Goal: Use online tool/utility: Utilize a website feature to perform a specific function

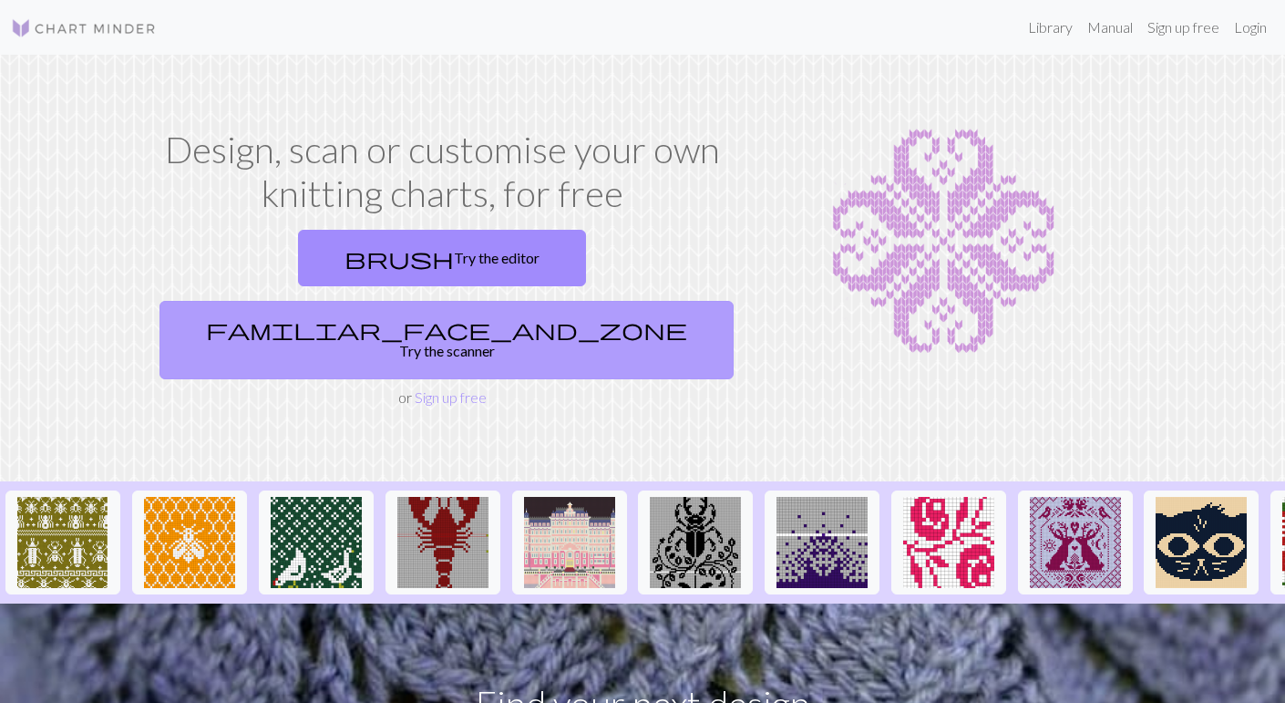
click at [601, 301] on link "familiar_face_and_zone Try the scanner" at bounding box center [446, 340] width 574 height 78
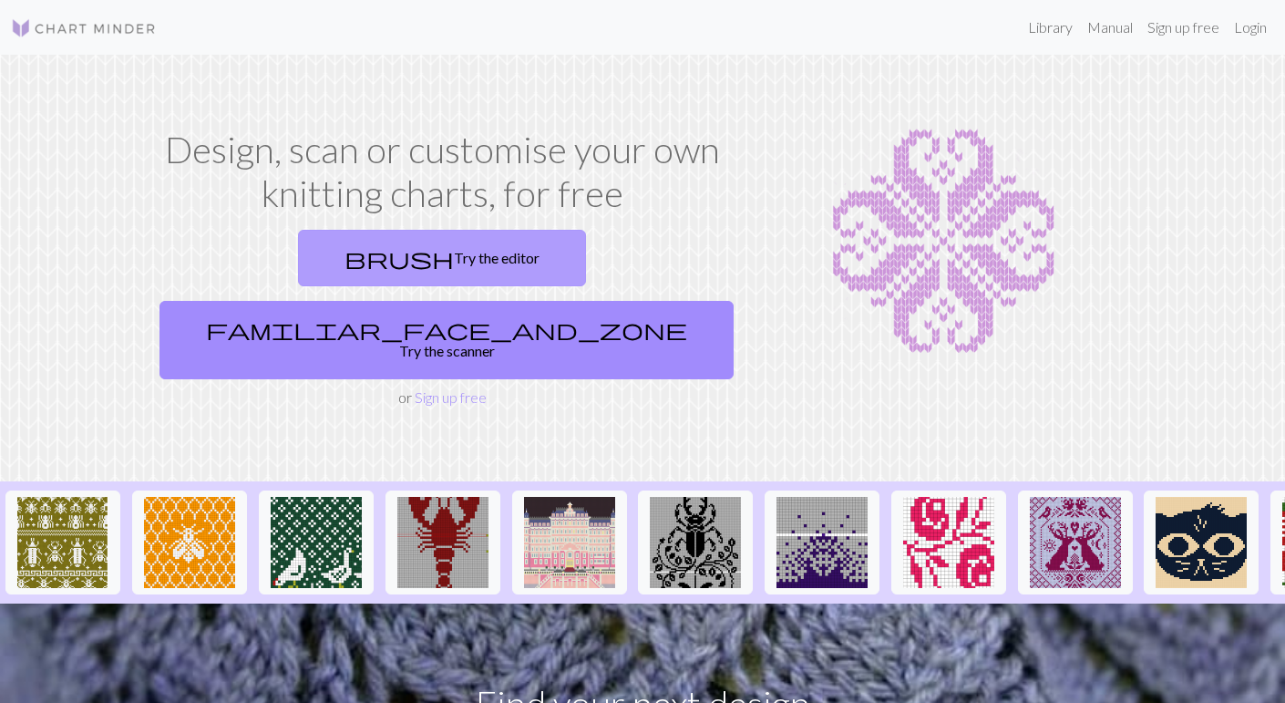
click at [313, 264] on link "brush Try the editor" at bounding box center [442, 258] width 288 height 56
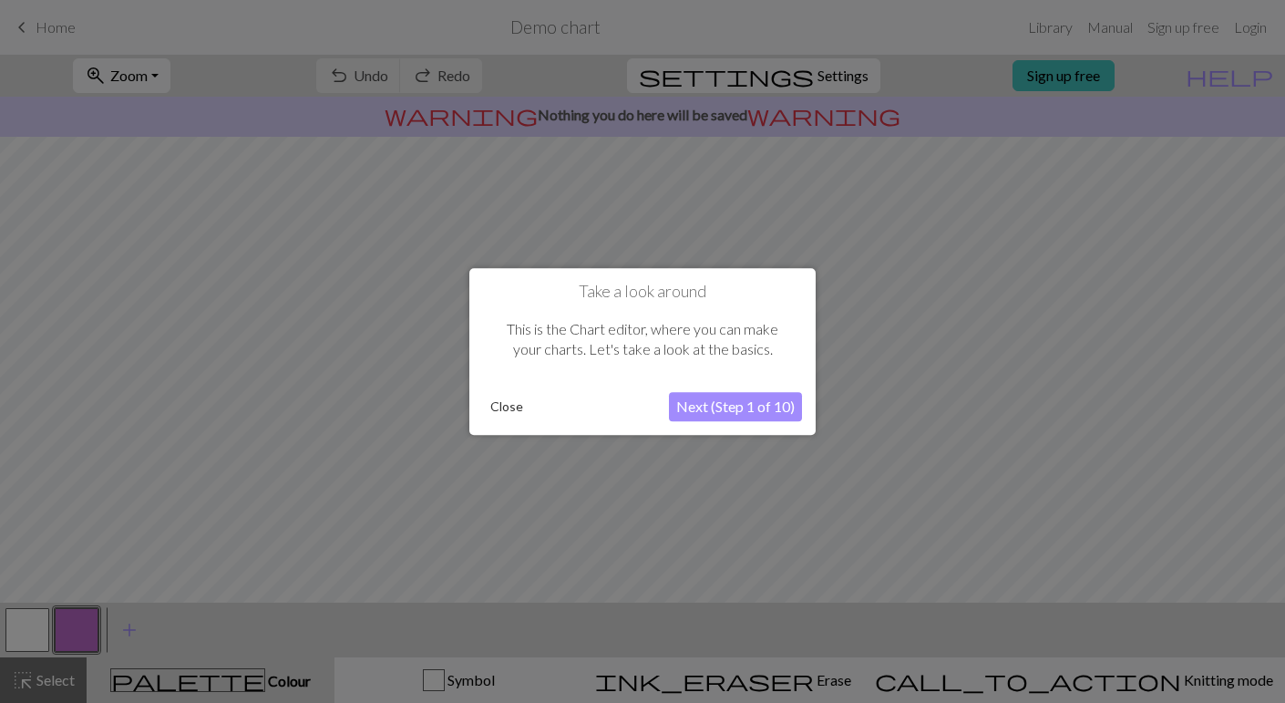
click at [717, 407] on button "Next (Step 1 of 10)" at bounding box center [735, 406] width 133 height 29
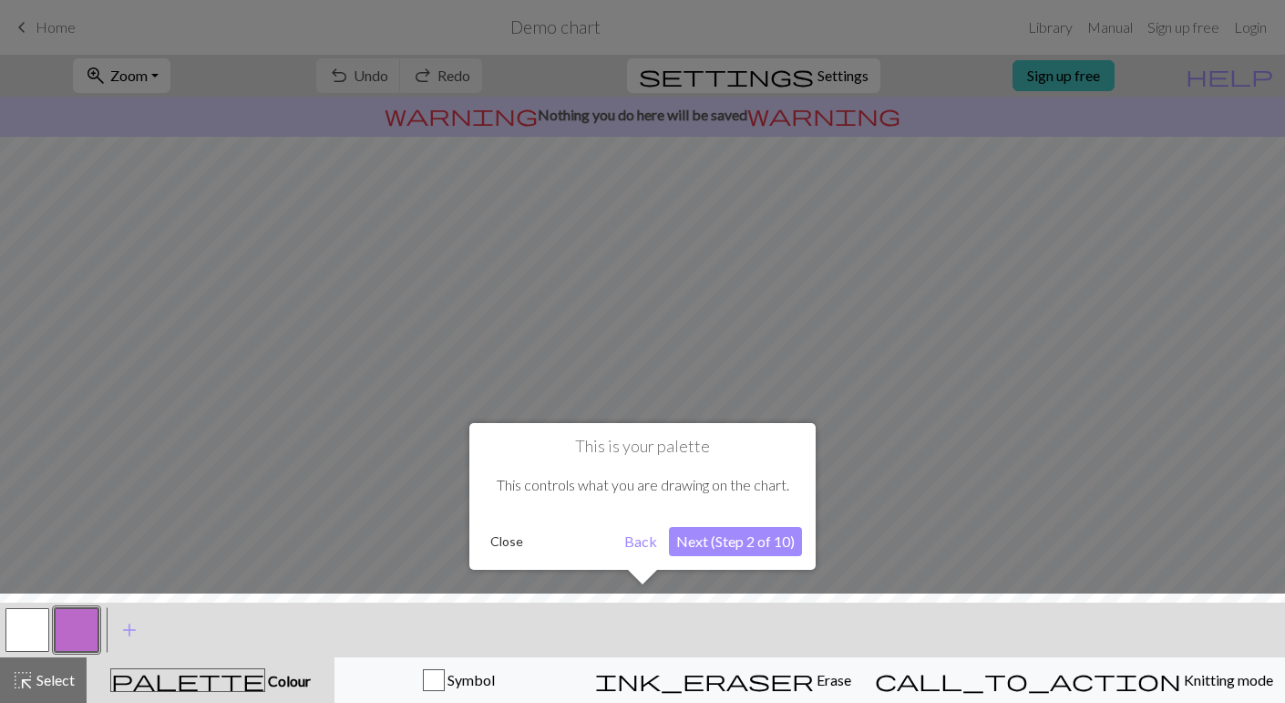
click at [726, 549] on button "Next (Step 2 of 10)" at bounding box center [735, 541] width 133 height 29
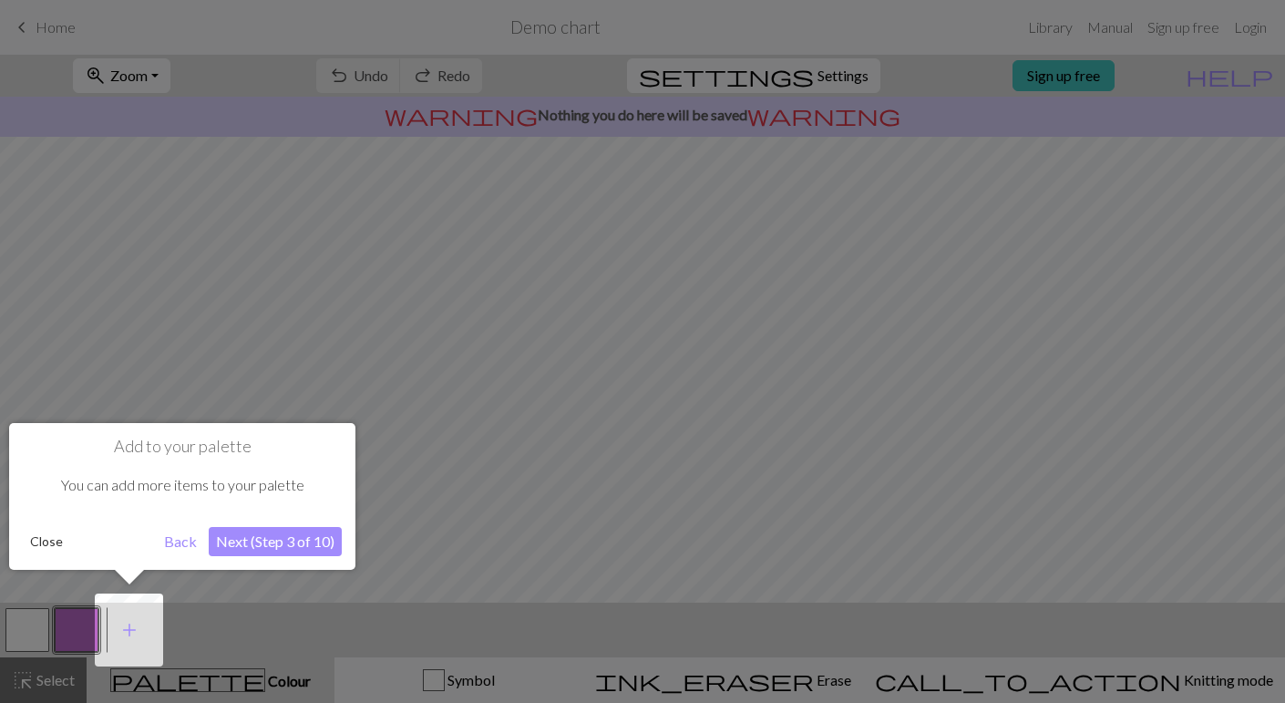
click at [272, 539] on button "Next (Step 3 of 10)" at bounding box center [275, 541] width 133 height 29
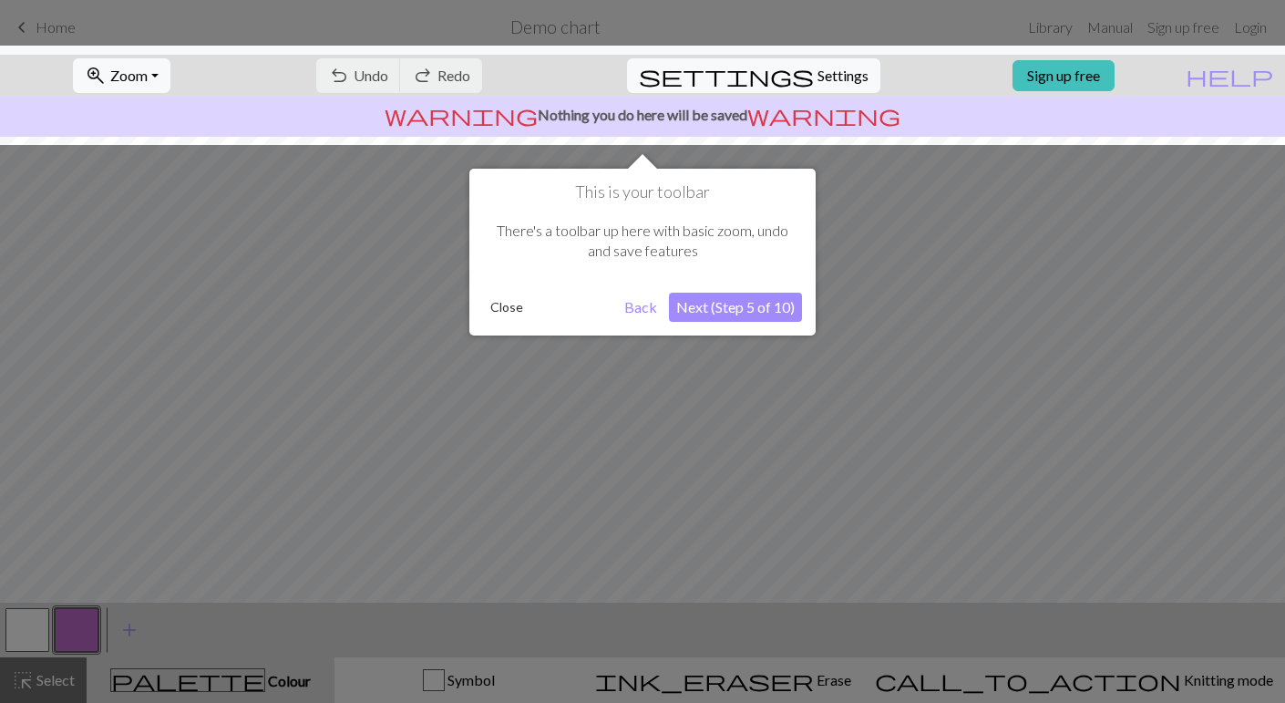
click at [735, 309] on button "Next (Step 5 of 10)" at bounding box center [735, 307] width 133 height 29
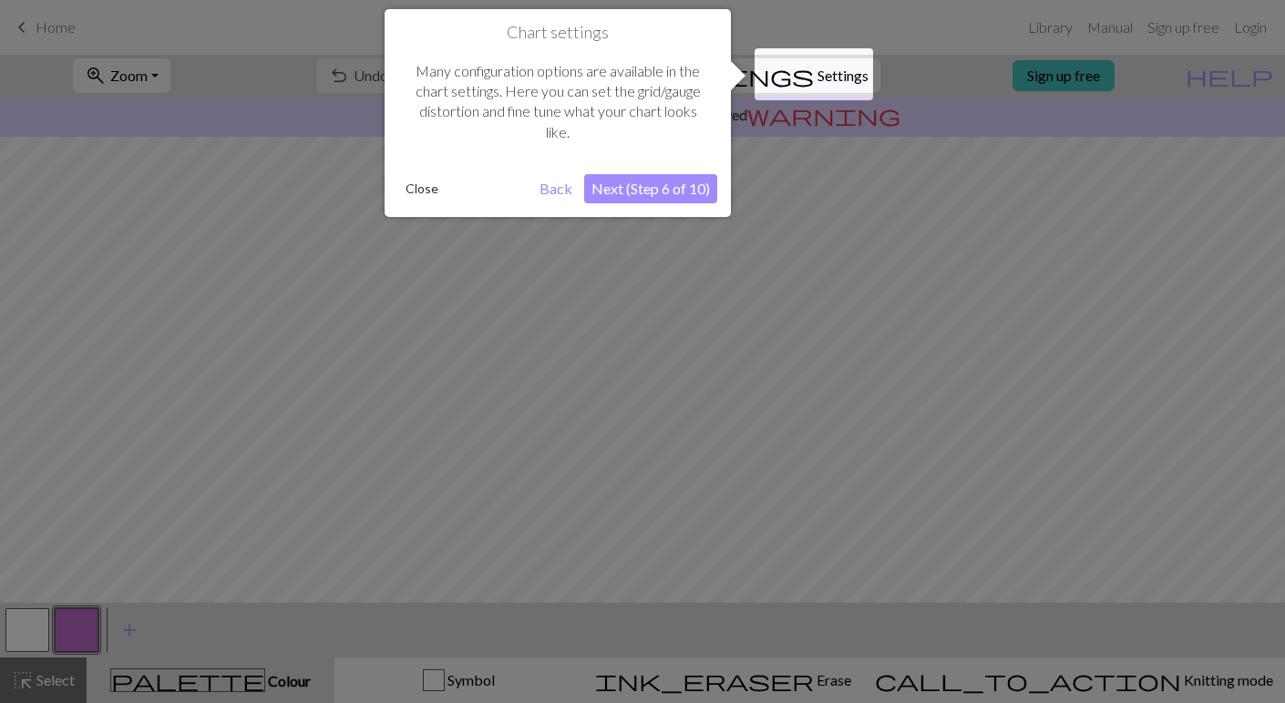
click at [621, 192] on button "Next (Step 6 of 10)" at bounding box center [650, 188] width 133 height 29
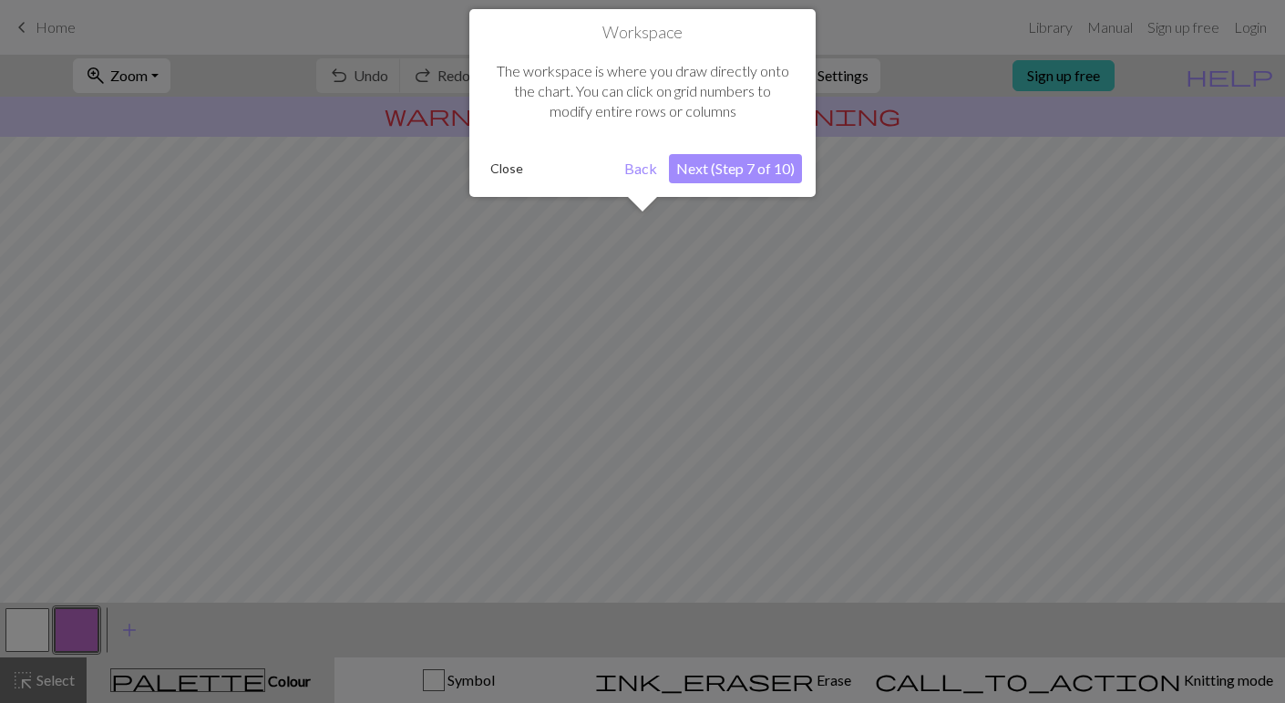
scroll to position [108, 0]
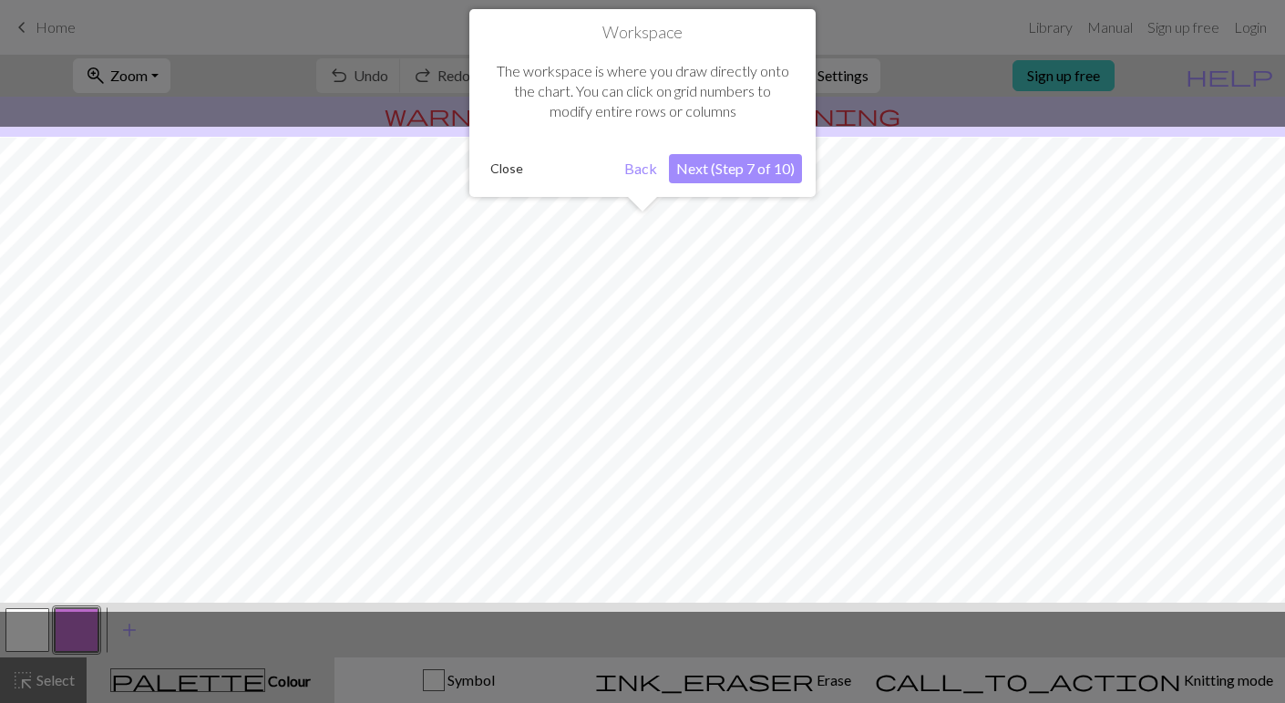
click at [701, 171] on button "Next (Step 7 of 10)" at bounding box center [735, 168] width 133 height 29
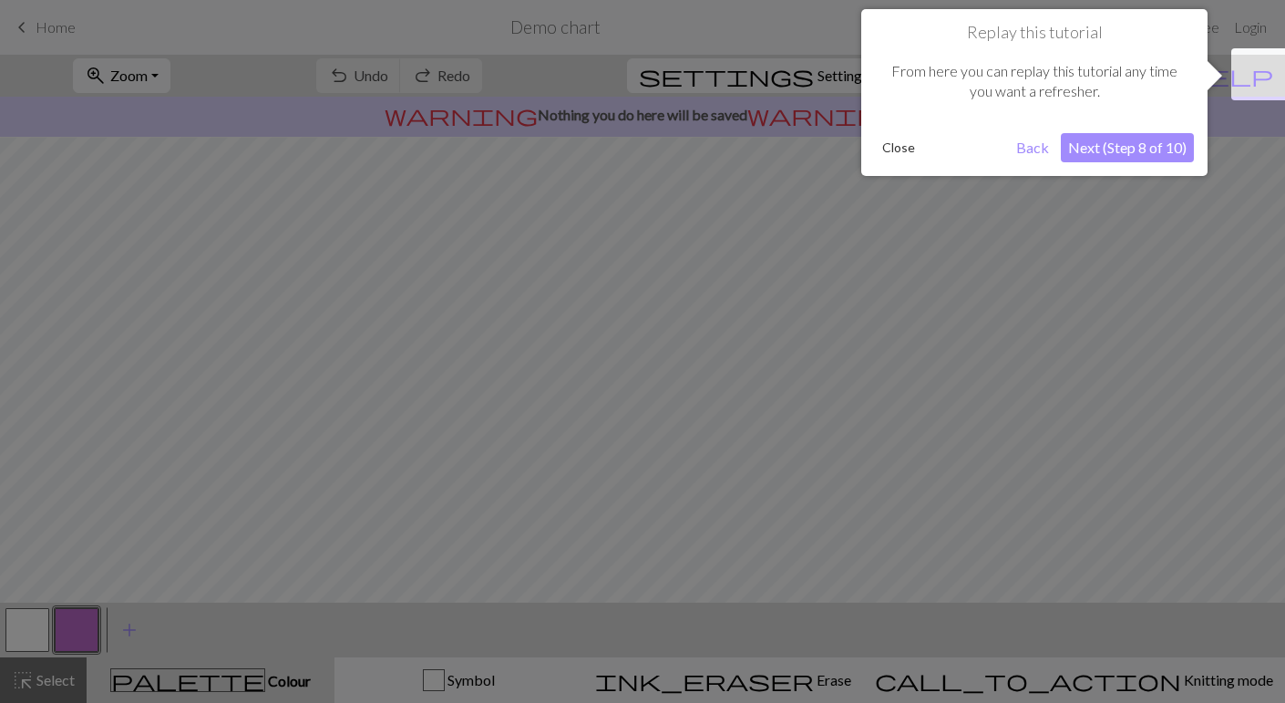
click at [1108, 149] on button "Next (Step 8 of 10)" at bounding box center [1127, 147] width 133 height 29
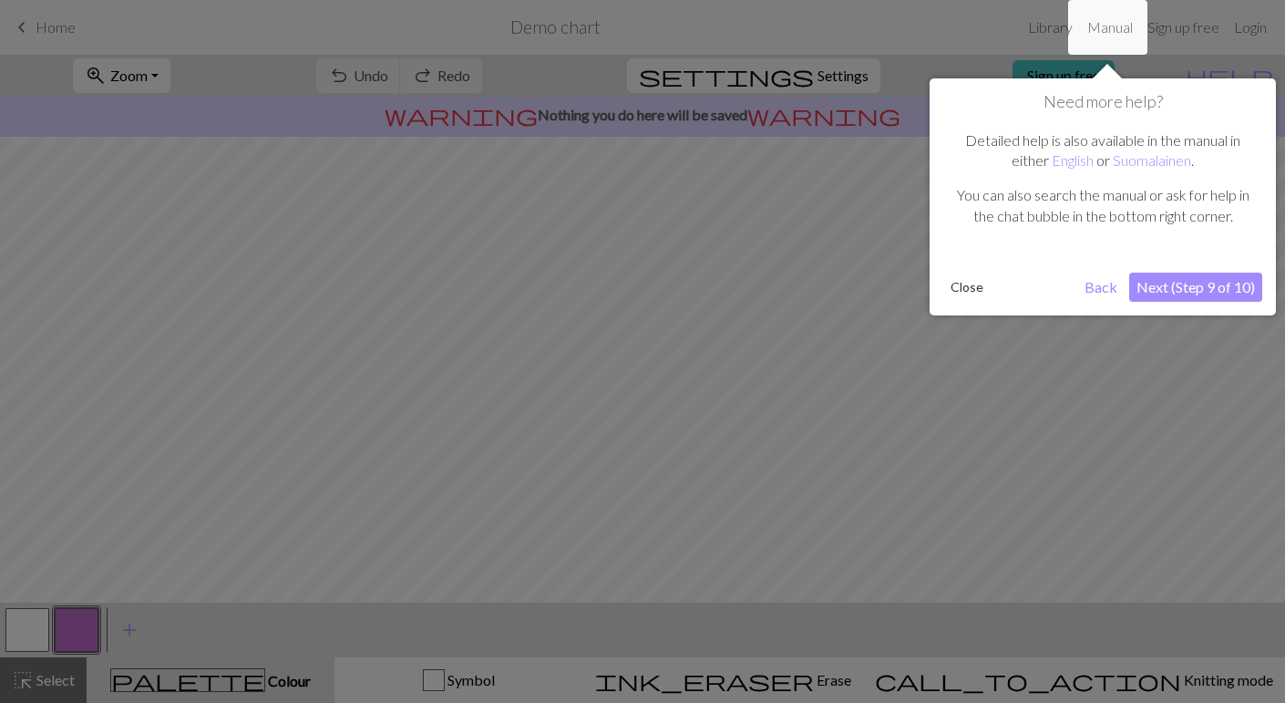
click at [1192, 285] on button "Next (Step 9 of 10)" at bounding box center [1195, 286] width 133 height 29
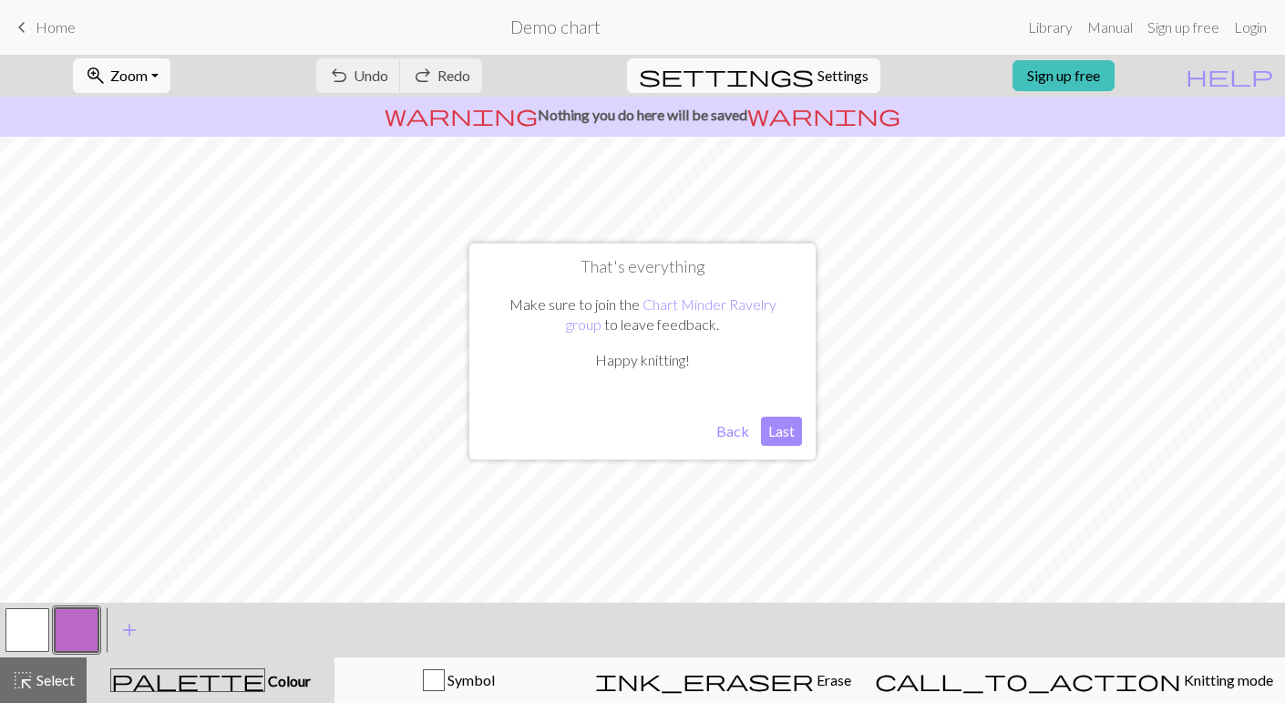
click at [788, 424] on button "Last" at bounding box center [781, 430] width 41 height 29
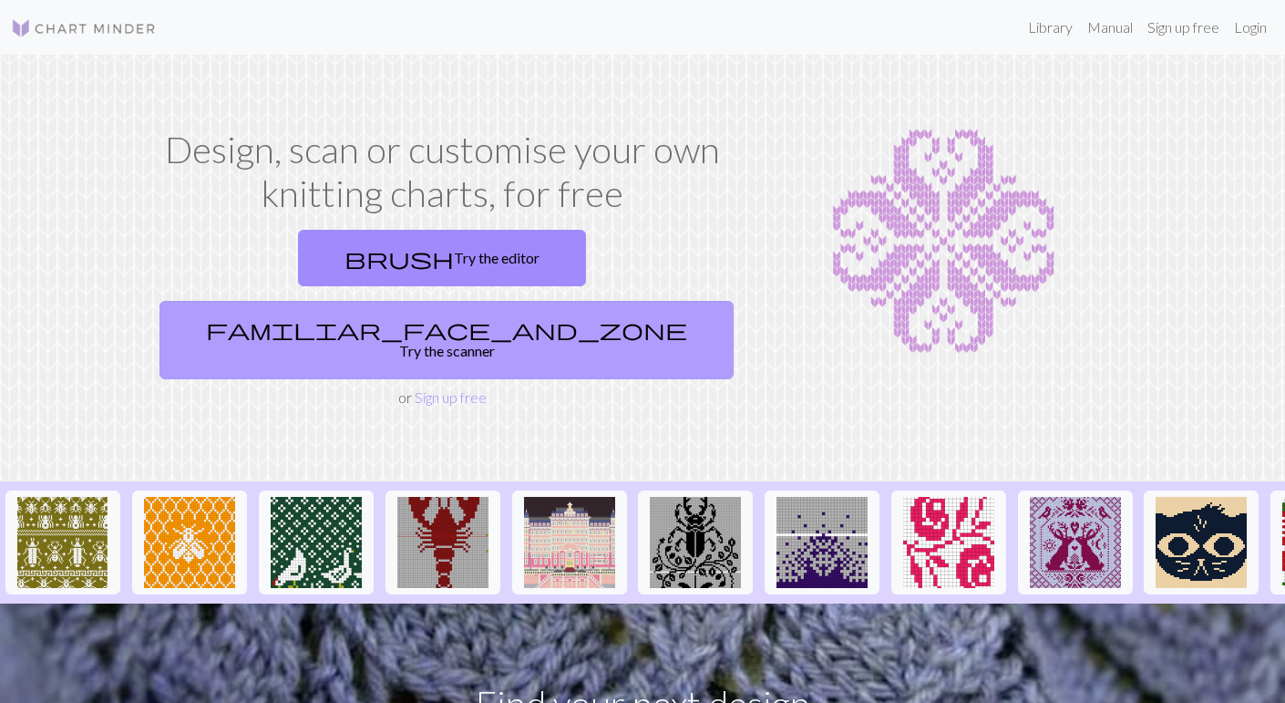
click at [586, 301] on link "familiar_face_and_zone Try the scanner" at bounding box center [446, 340] width 574 height 78
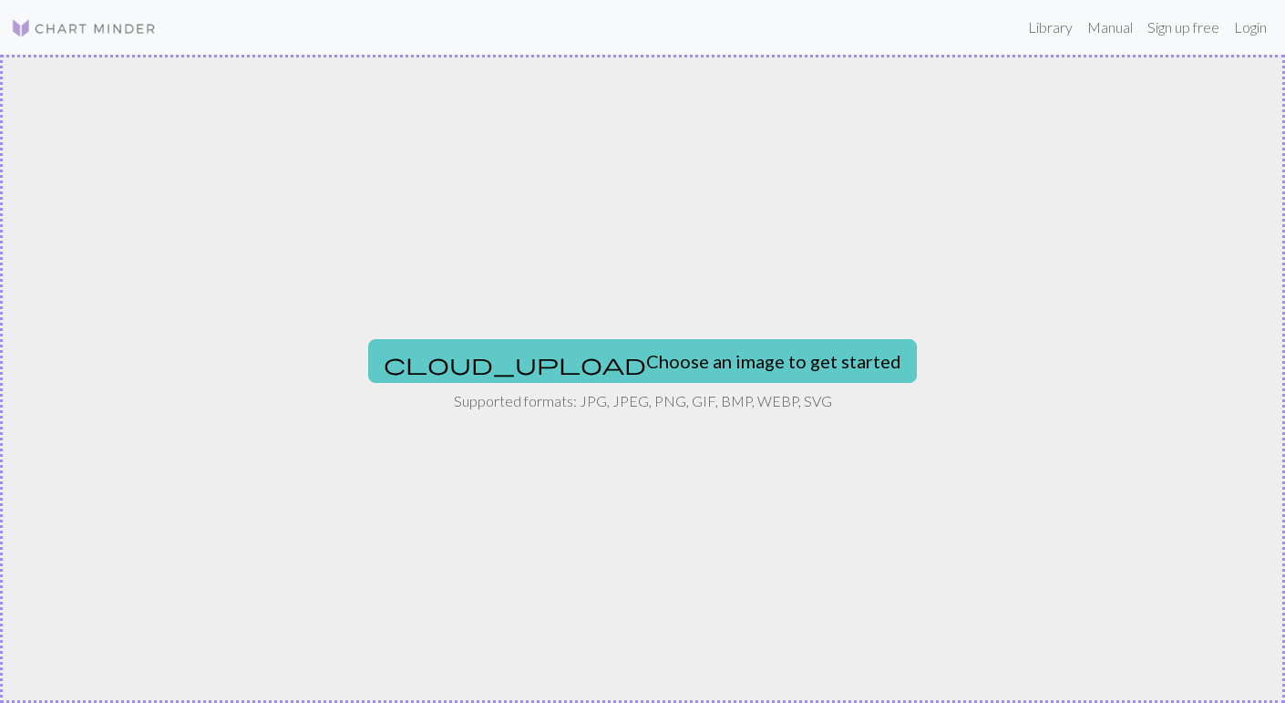
click at [600, 367] on button "cloud_upload Choose an image to get started" at bounding box center [642, 361] width 549 height 44
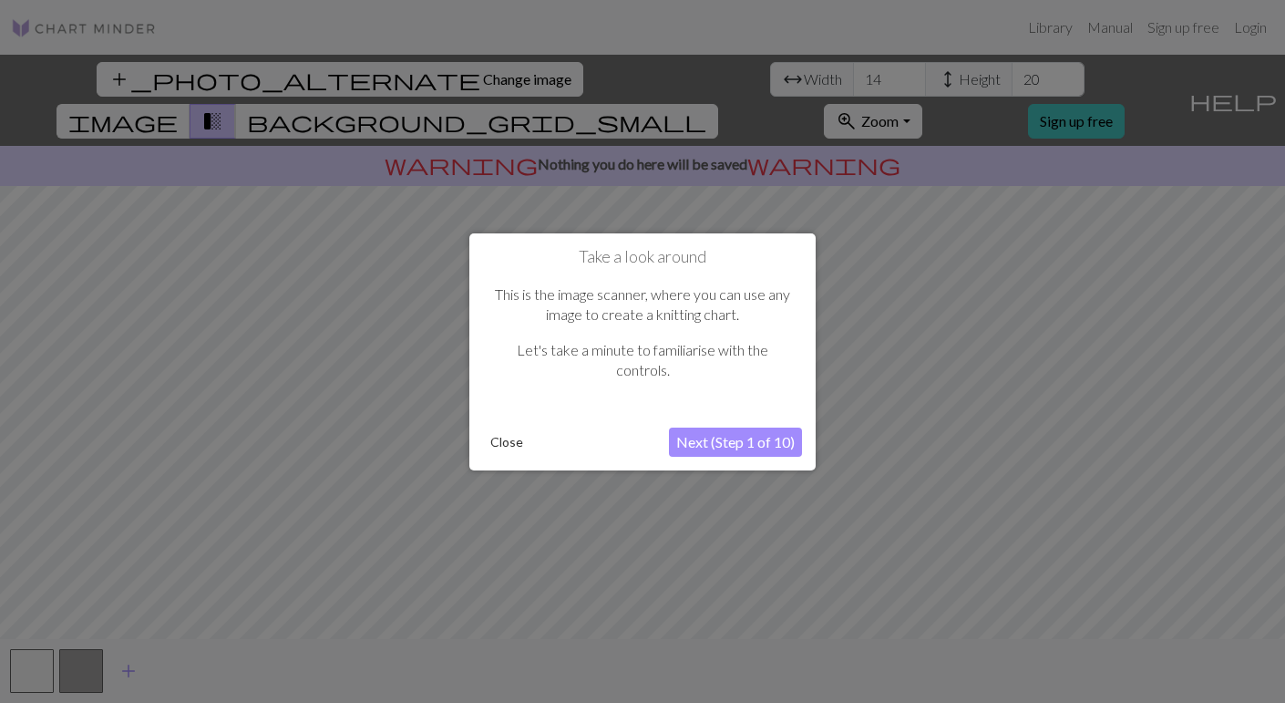
click at [744, 441] on button "Next (Step 1 of 10)" at bounding box center [735, 441] width 133 height 29
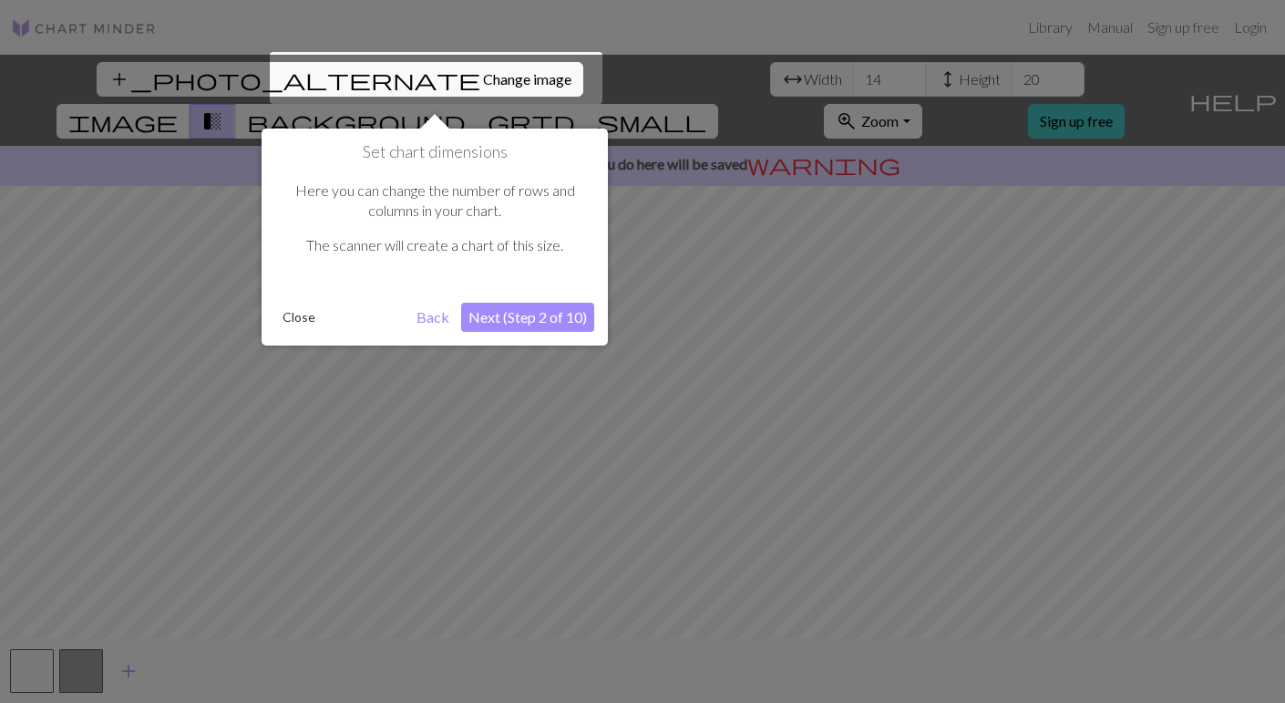
click at [509, 315] on button "Next (Step 2 of 10)" at bounding box center [527, 317] width 133 height 29
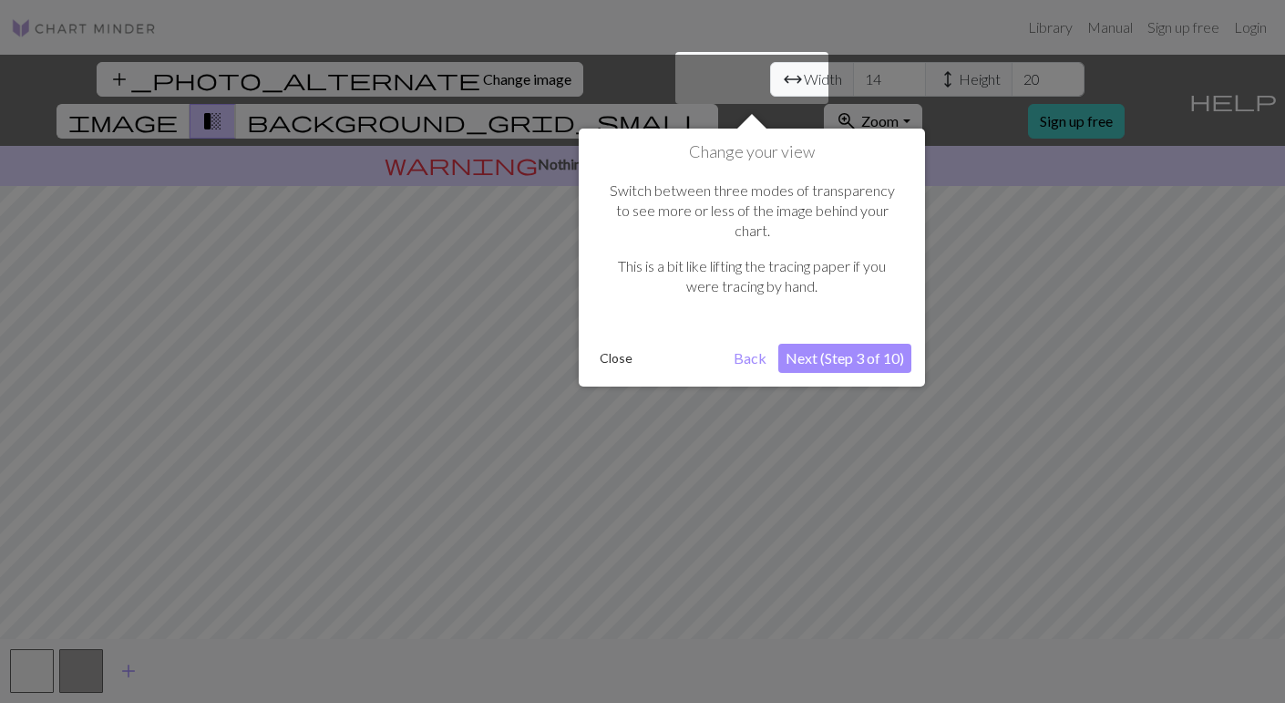
click at [845, 344] on button "Next (Step 3 of 10)" at bounding box center [844, 358] width 133 height 29
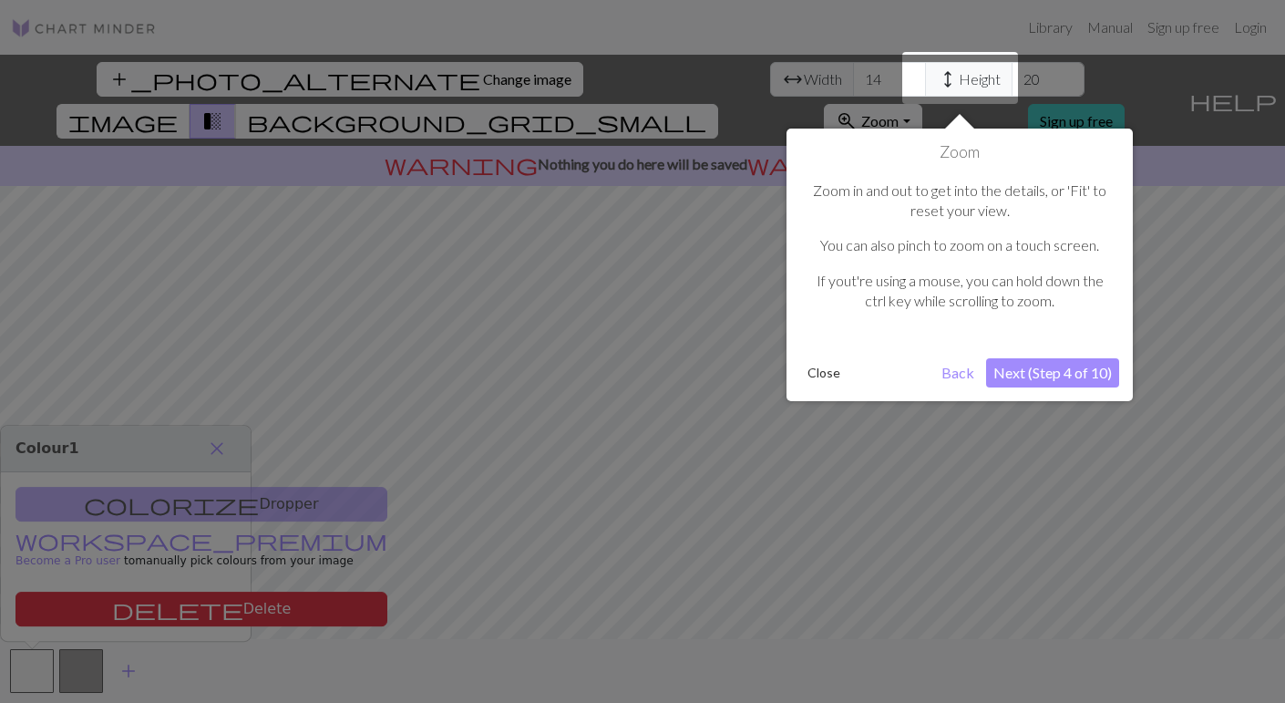
click at [1093, 377] on button "Next (Step 4 of 10)" at bounding box center [1052, 372] width 133 height 29
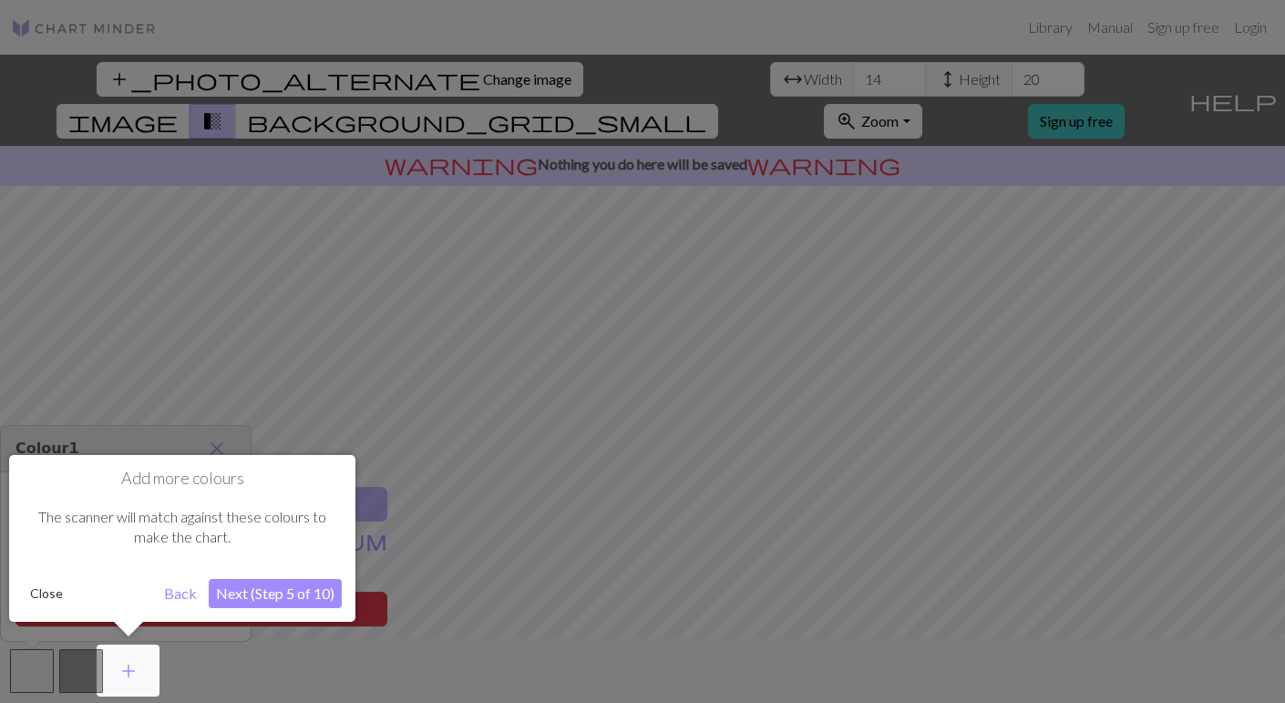
click at [300, 585] on button "Next (Step 5 of 10)" at bounding box center [275, 593] width 133 height 29
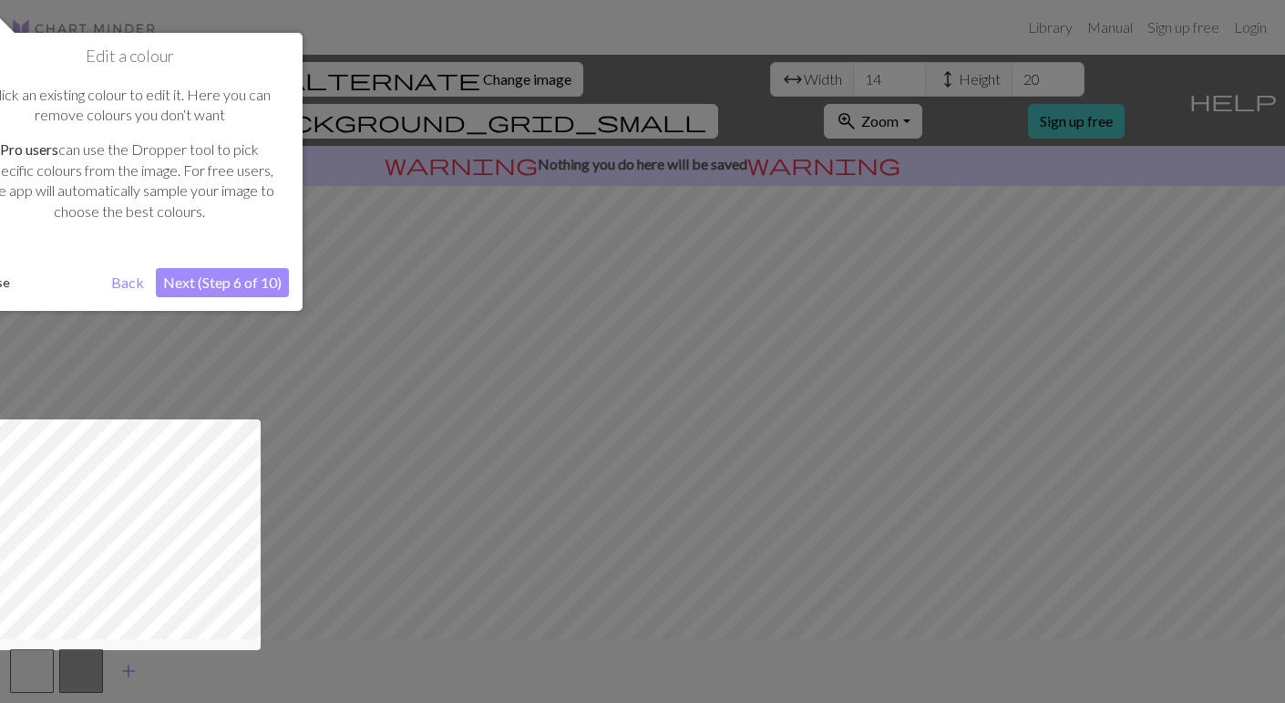
click at [231, 268] on button "Next (Step 6 of 10)" at bounding box center [222, 282] width 133 height 29
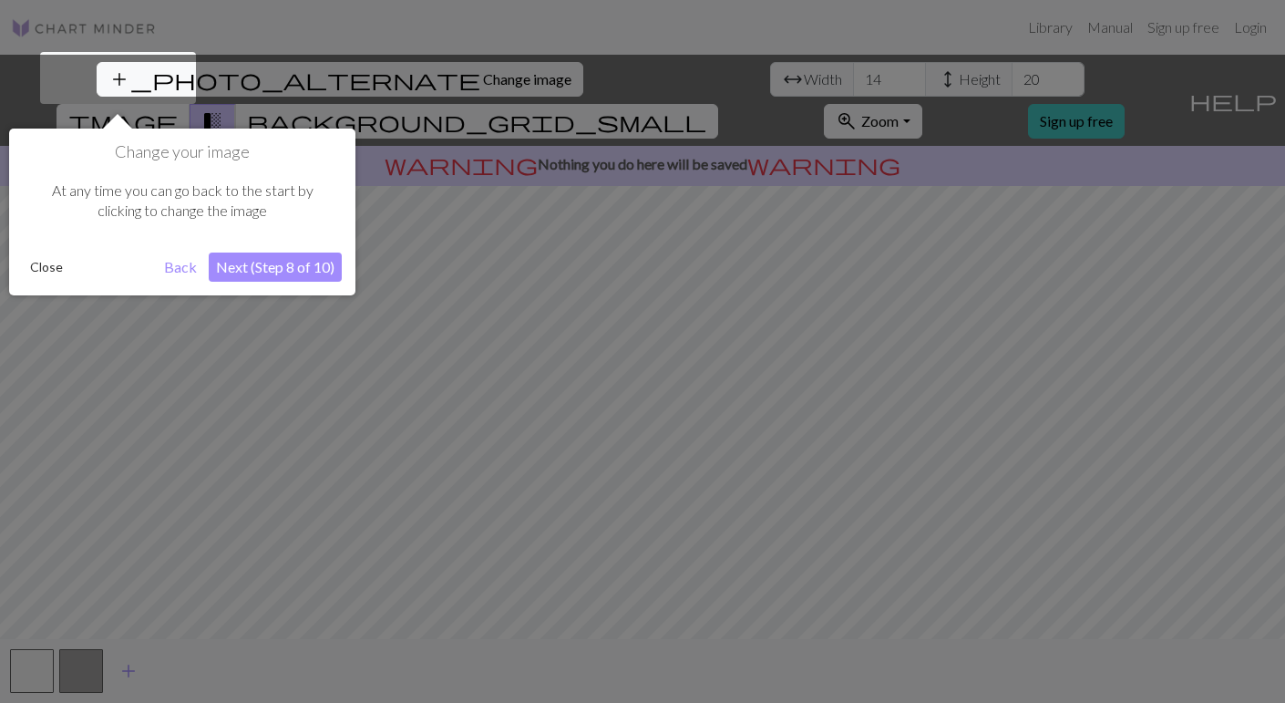
click at [283, 279] on button "Next (Step 8 of 10)" at bounding box center [275, 266] width 133 height 29
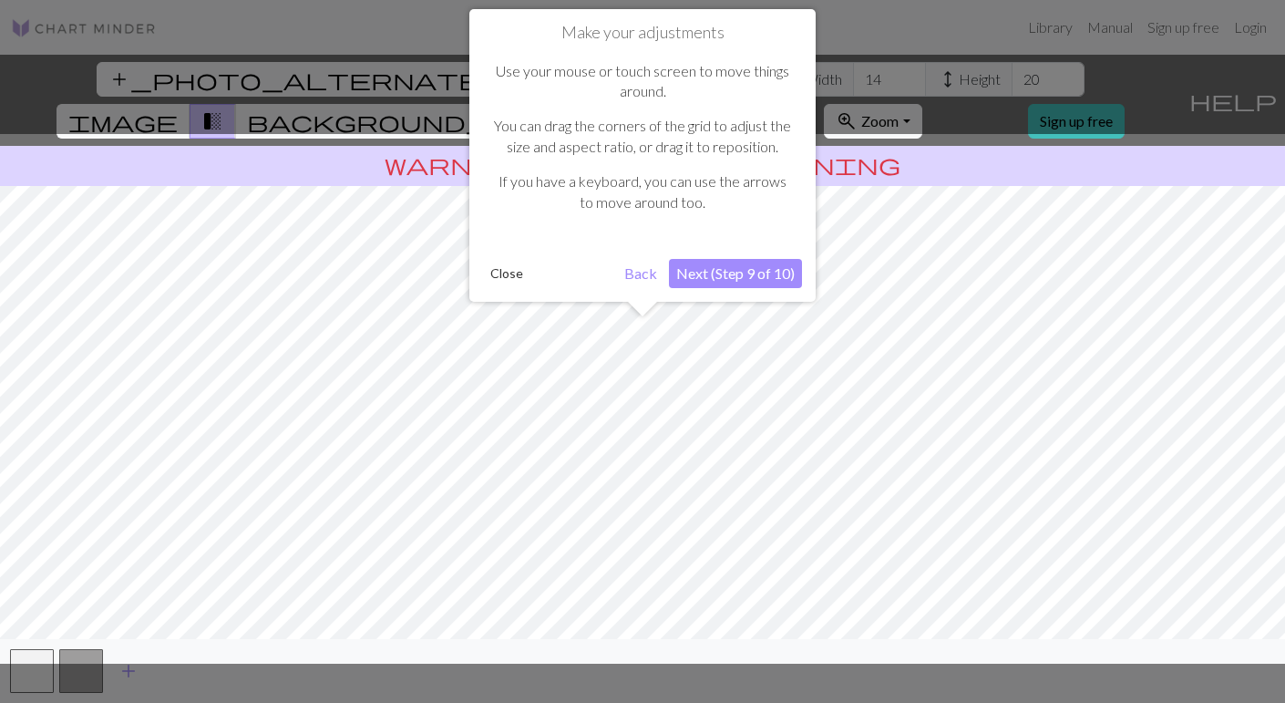
click at [736, 280] on button "Next (Step 9 of 10)" at bounding box center [735, 273] width 133 height 29
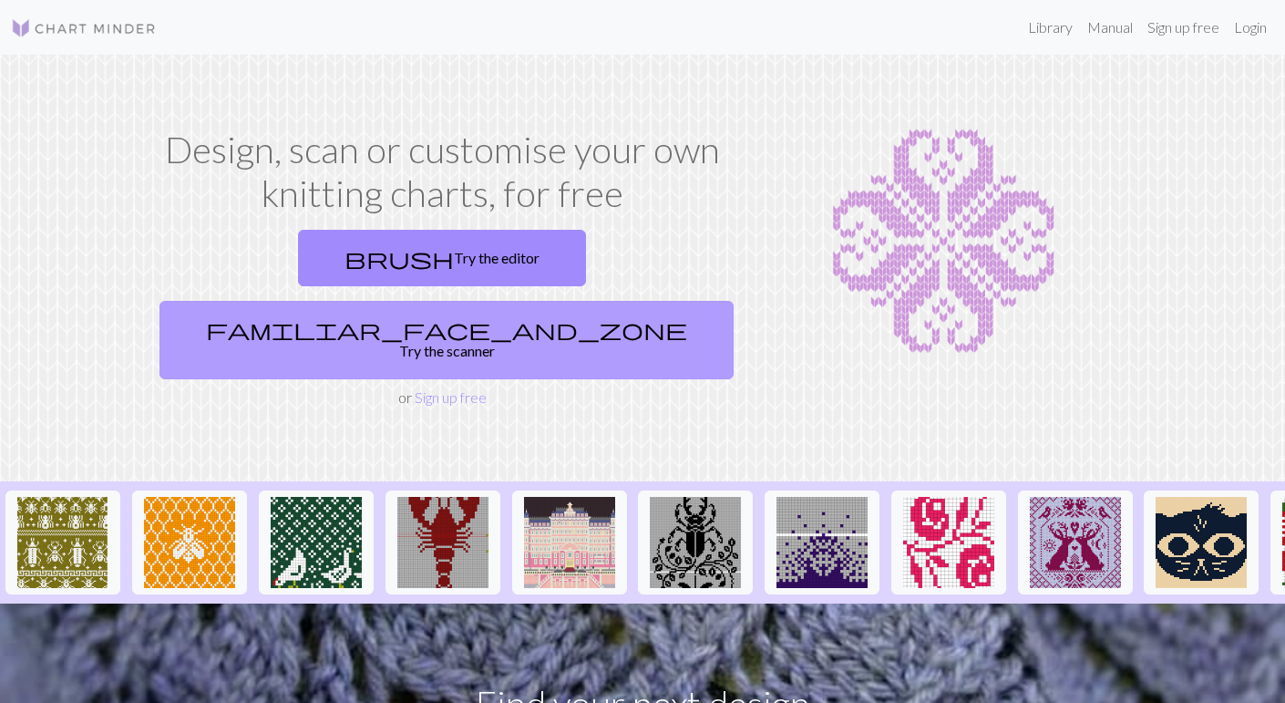
click at [651, 301] on link "familiar_face_and_zone Try the scanner" at bounding box center [446, 340] width 574 height 78
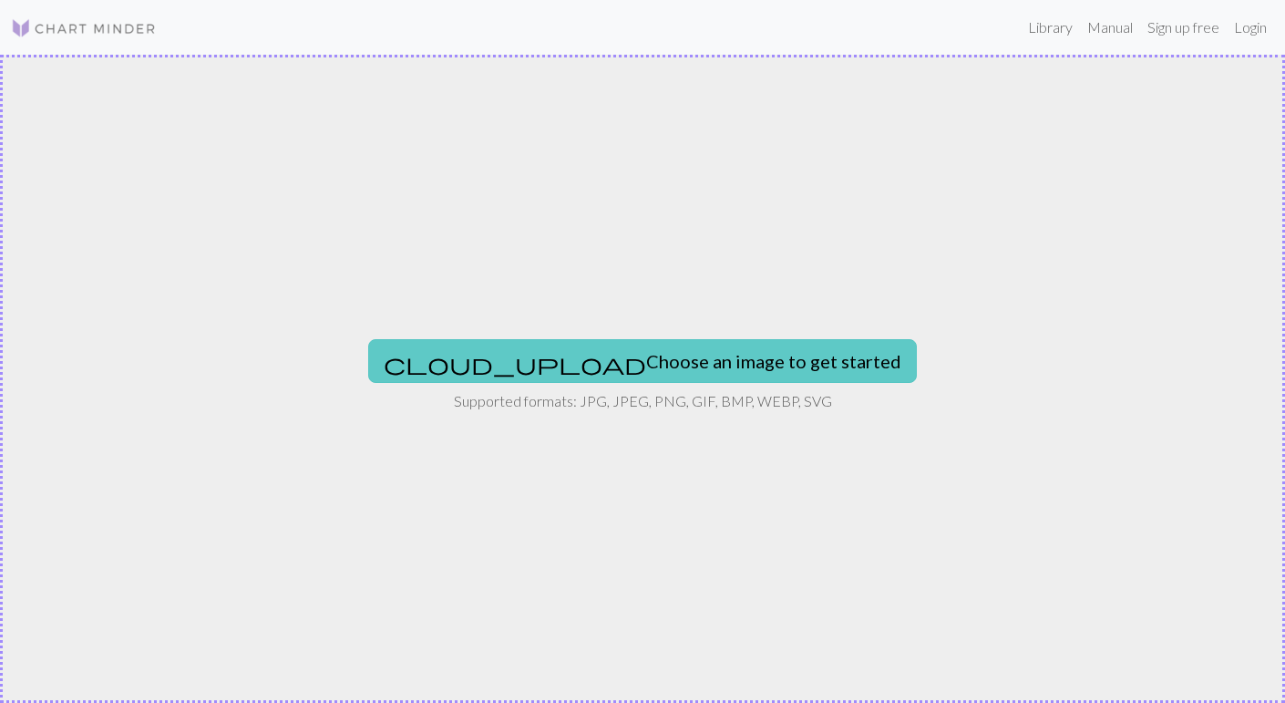
click at [651, 365] on button "cloud_upload Choose an image to get started" at bounding box center [642, 361] width 549 height 44
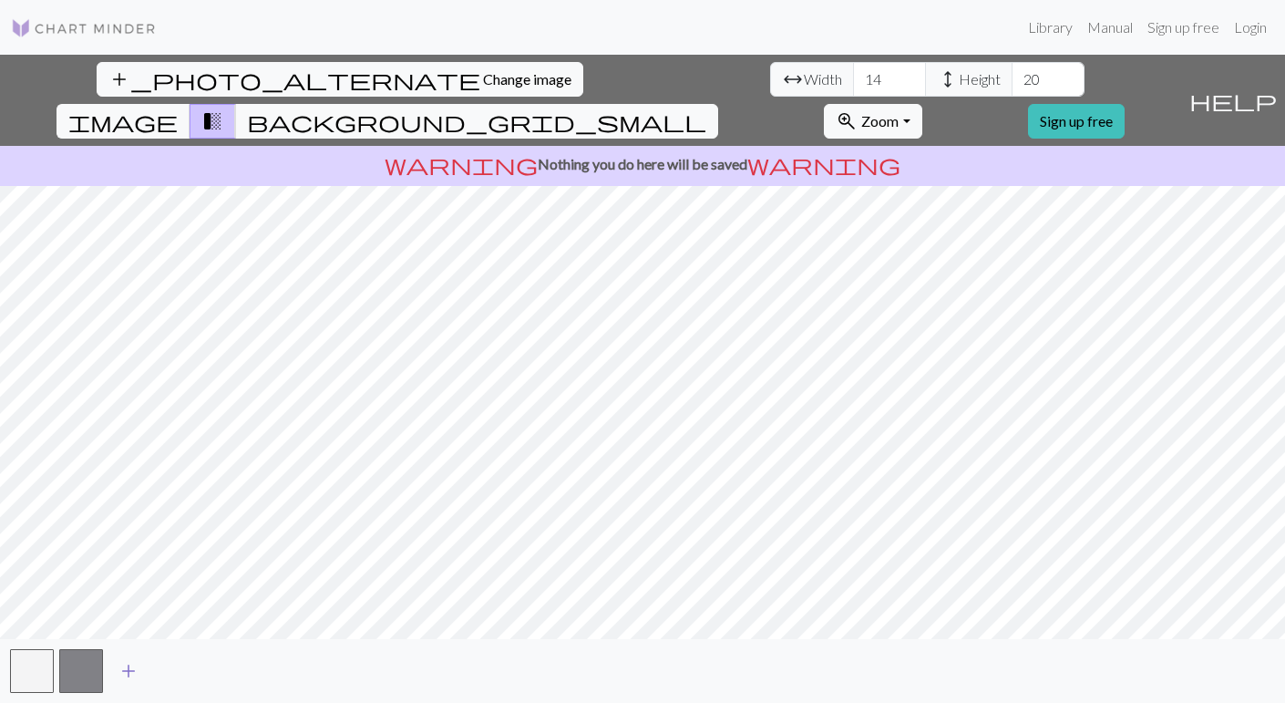
click at [125, 672] on span "add" at bounding box center [129, 671] width 22 height 26
click at [125, 672] on button "button" at bounding box center [130, 671] width 44 height 44
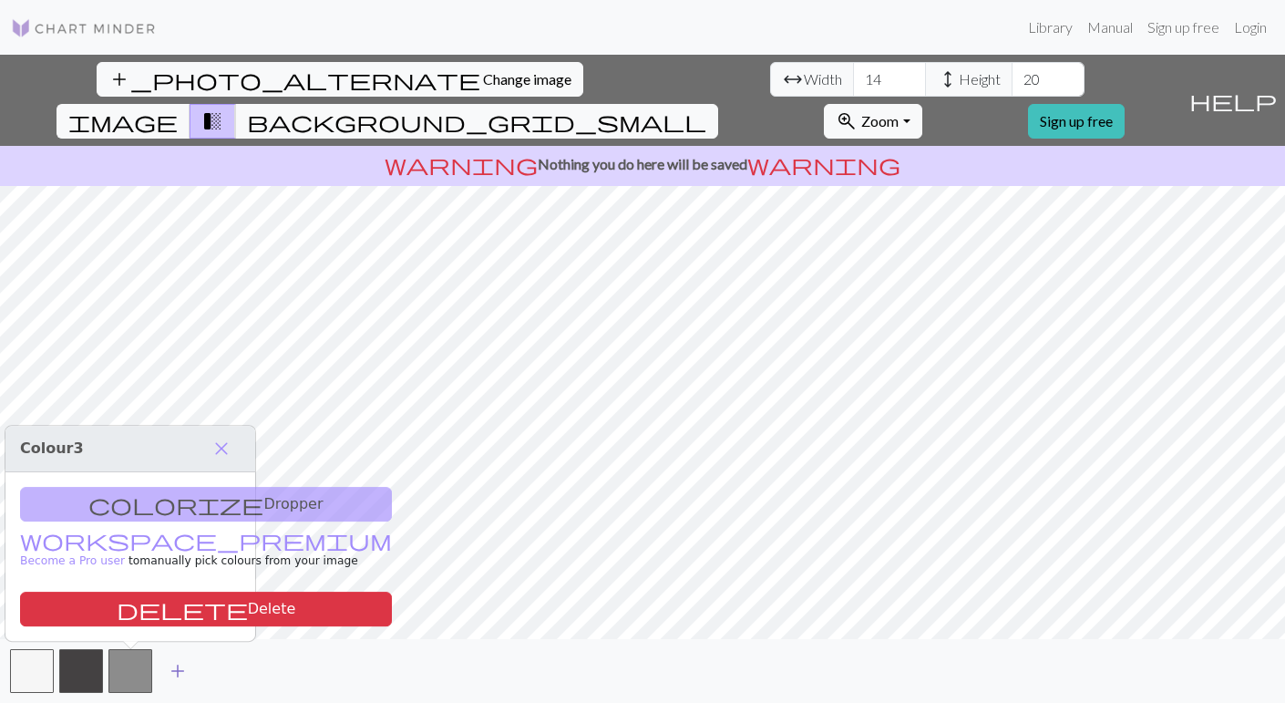
click at [178, 674] on span "add" at bounding box center [178, 671] width 22 height 26
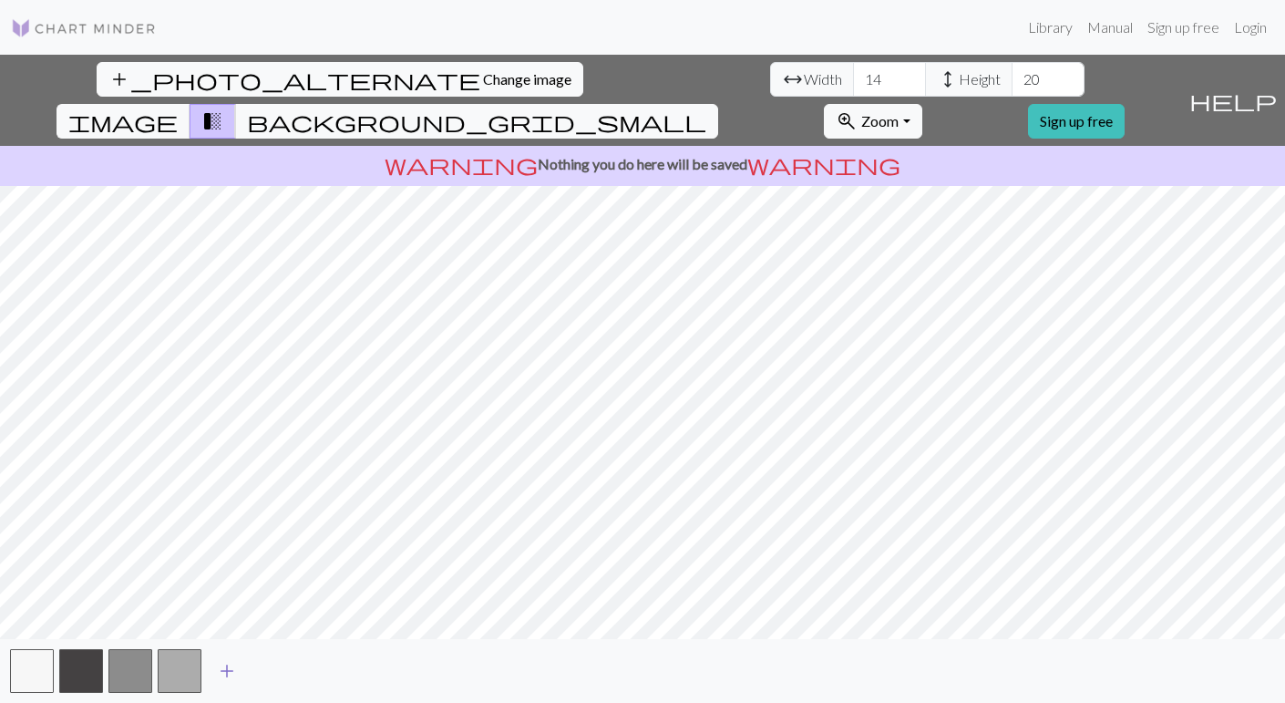
click at [229, 673] on span "add" at bounding box center [227, 671] width 22 height 26
click at [26, 667] on button "button" at bounding box center [32, 671] width 44 height 44
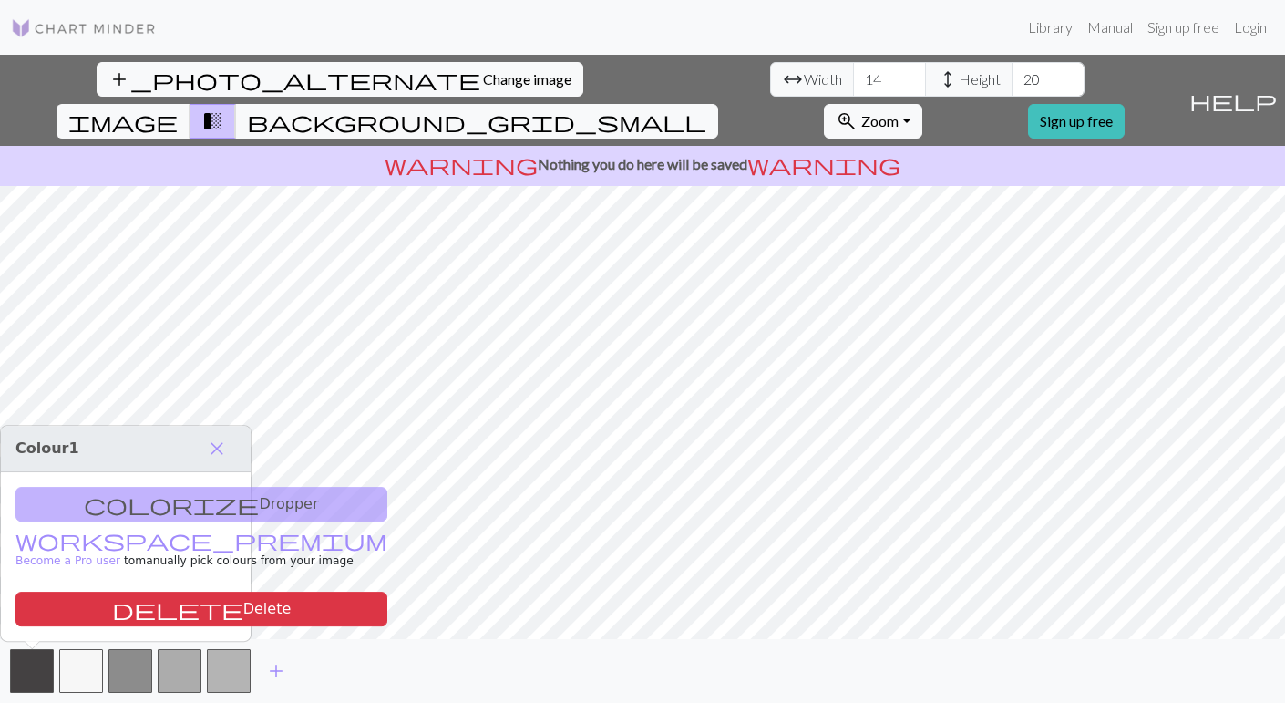
click at [140, 503] on div "colorize Dropper workspace_premium Become a Pro user to manually pick colours f…" at bounding box center [126, 556] width 250 height 169
click at [42, 456] on span "Colour 1" at bounding box center [47, 448] width 64 height 17
click at [178, 108] on span "image" at bounding box center [122, 121] width 109 height 26
click at [706, 108] on span "background_grid_small" at bounding box center [476, 121] width 459 height 26
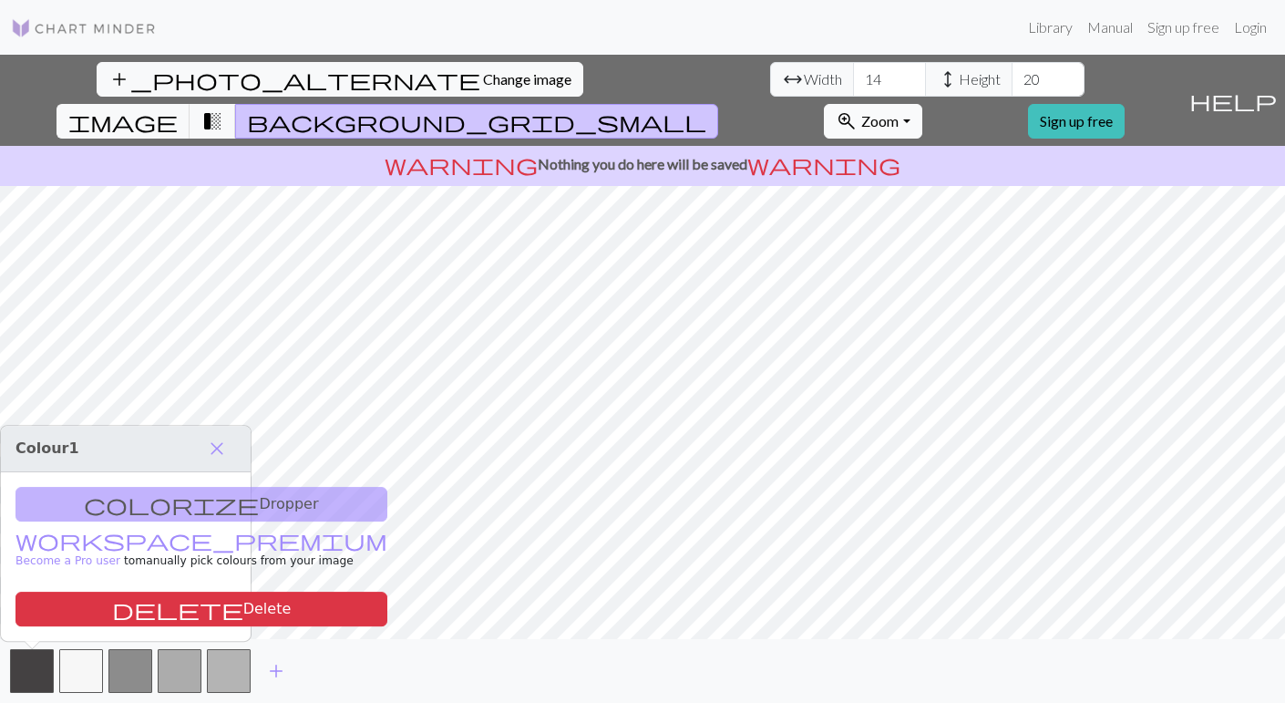
click at [899, 112] on span "Zoom" at bounding box center [879, 120] width 37 height 17
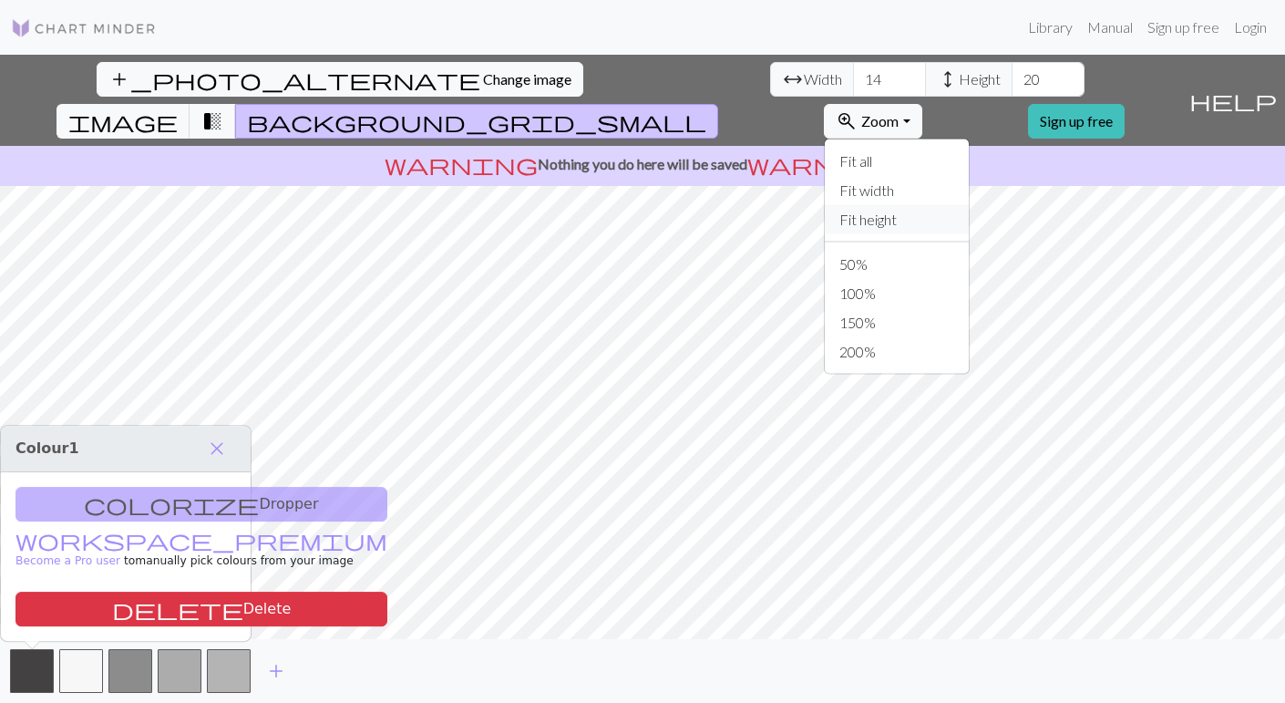
click at [969, 205] on button "Fit height" at bounding box center [897, 219] width 144 height 29
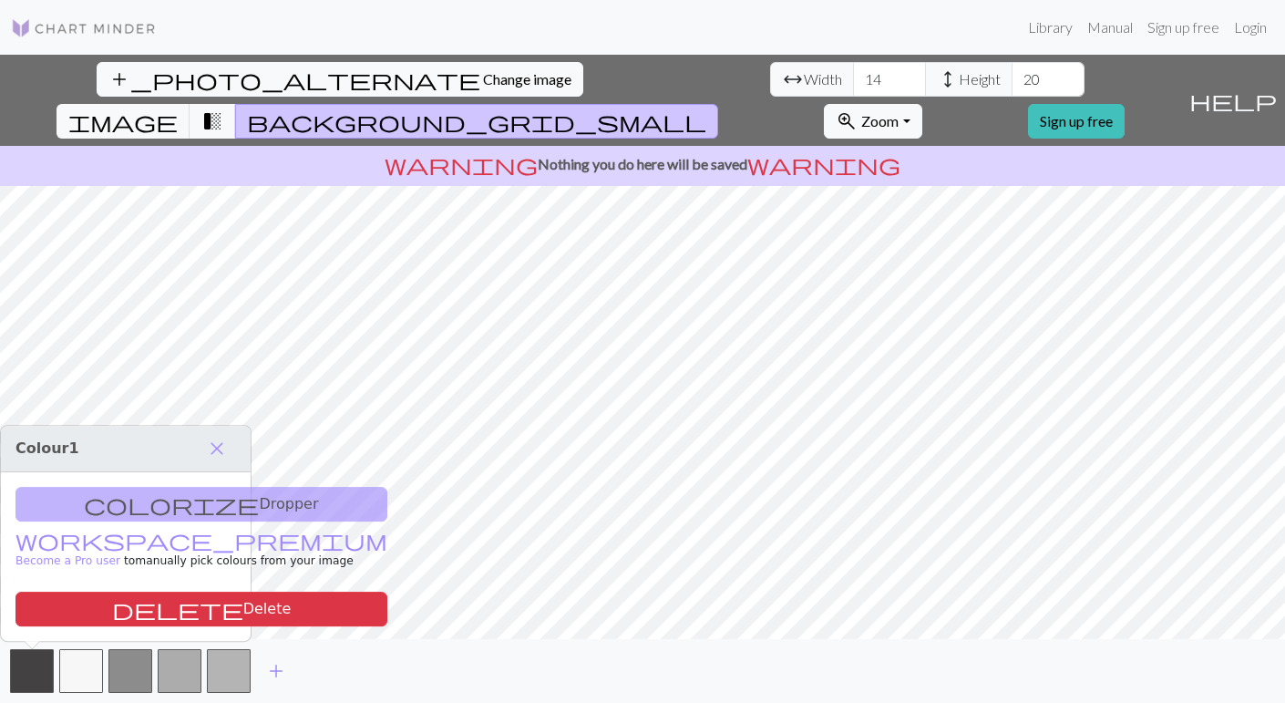
click at [49, 451] on span "Colour 1" at bounding box center [47, 448] width 64 height 17
click at [25, 682] on button "button" at bounding box center [32, 671] width 44 height 44
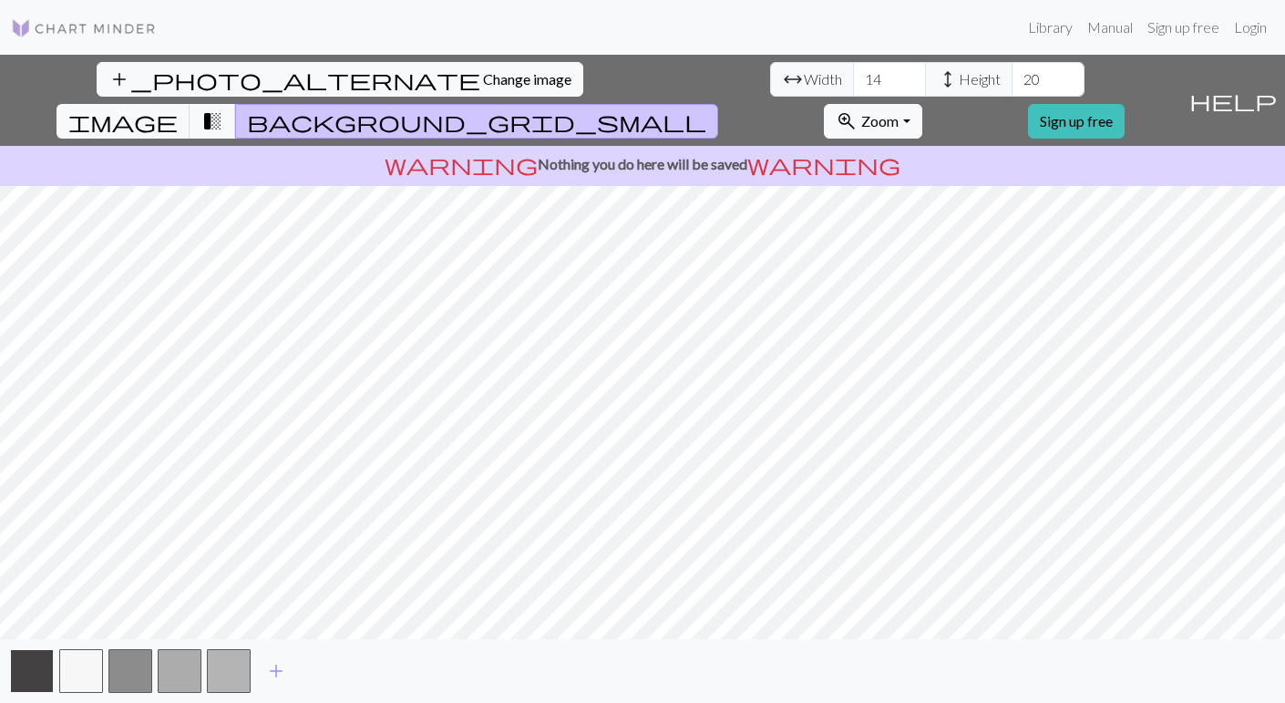
click at [25, 682] on button "button" at bounding box center [32, 671] width 44 height 44
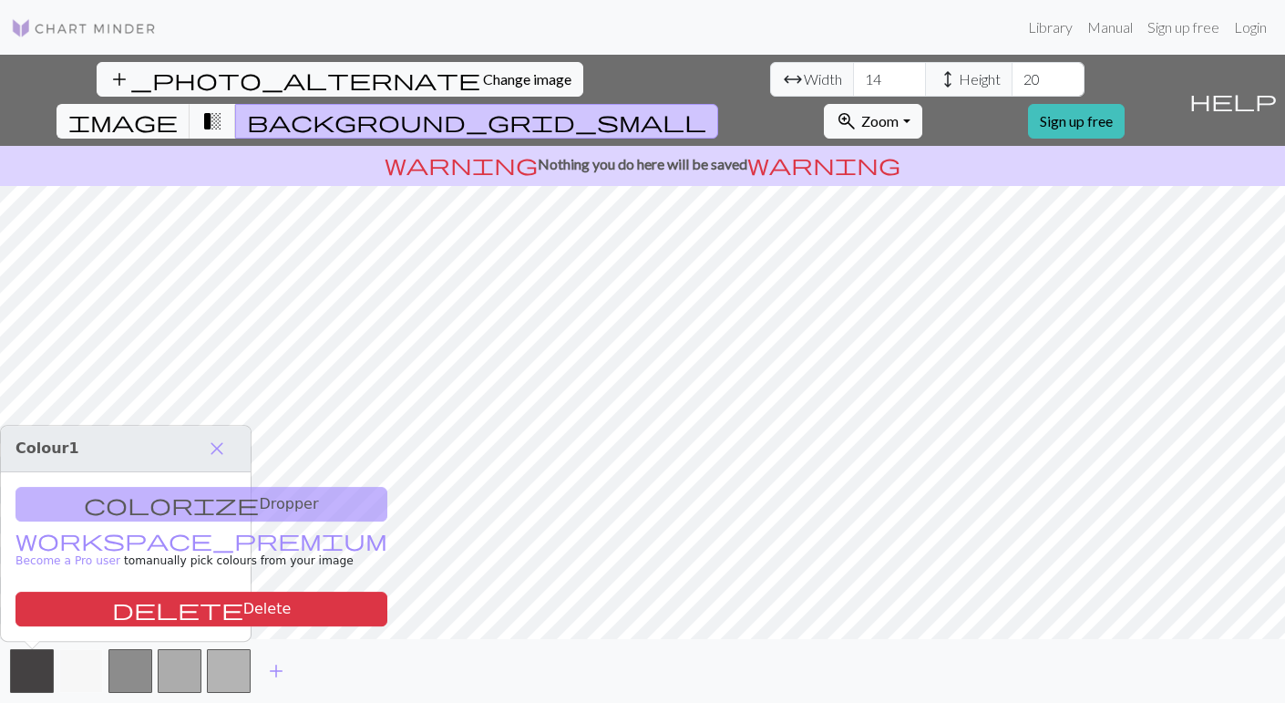
click at [63, 674] on button "button" at bounding box center [81, 671] width 44 height 44
